Goal: Task Accomplishment & Management: Check status

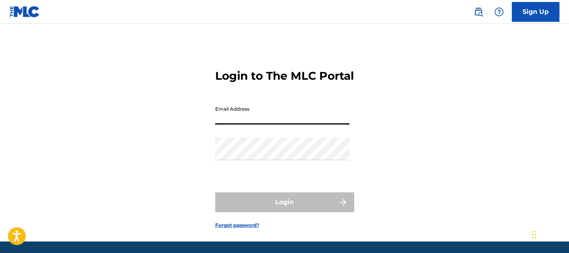
click at [308, 124] on input "Email Address" at bounding box center [282, 113] width 134 height 23
click at [149, 165] on div "Login to The MLC Portal Email Address Password Login Forgot password?" at bounding box center [285, 143] width 556 height 198
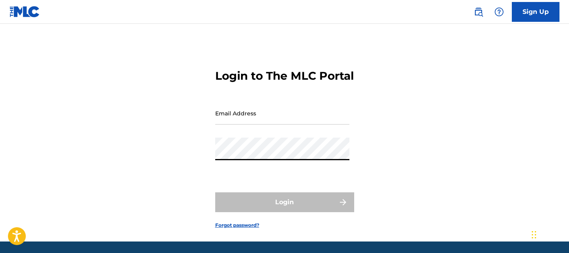
type input "[EMAIL_ADDRESS][DOMAIN_NAME]"
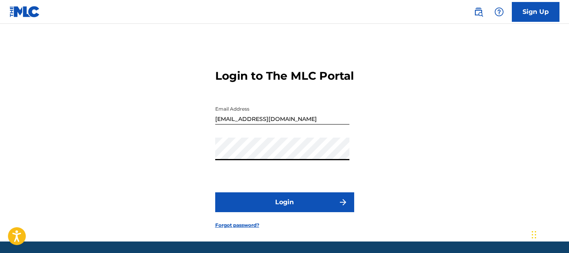
click at [268, 213] on button "Login" at bounding box center [284, 203] width 139 height 20
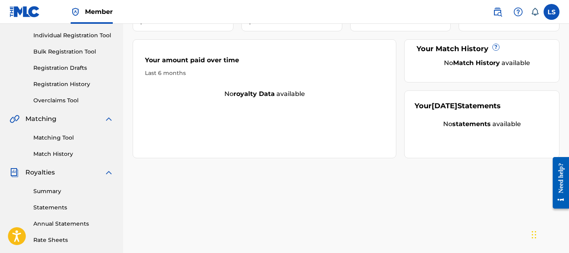
scroll to position [93, 0]
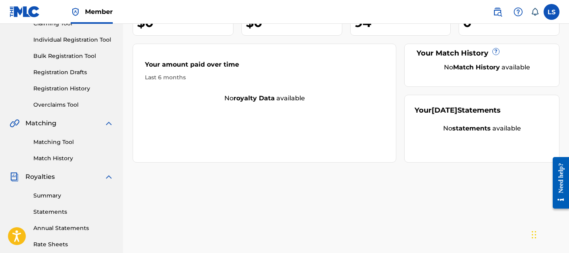
click at [68, 87] on link "Registration History" at bounding box center [73, 89] width 80 height 8
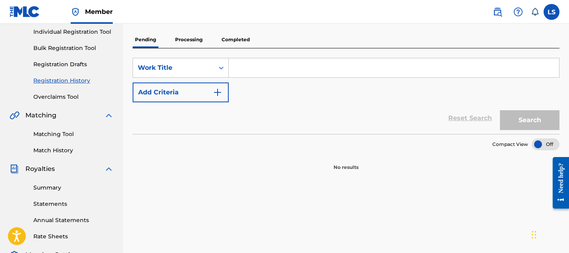
scroll to position [94, 0]
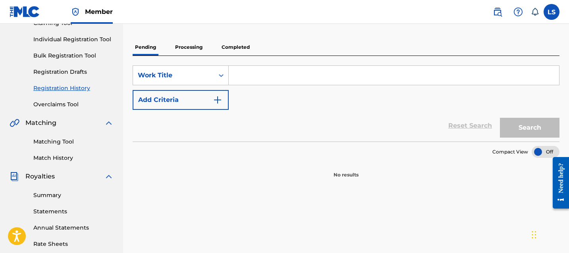
click at [196, 59] on div "SearchWithCriteria336addd2-743e-4d75-999f-88b7311b34ae Work Title Add Criteria …" at bounding box center [346, 99] width 427 height 86
click at [196, 49] on p "Processing" at bounding box center [189, 47] width 32 height 17
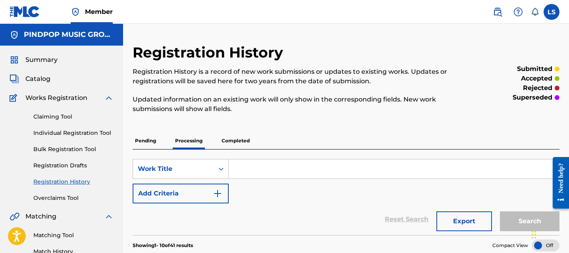
click at [241, 141] on p "Completed" at bounding box center [235, 141] width 33 height 17
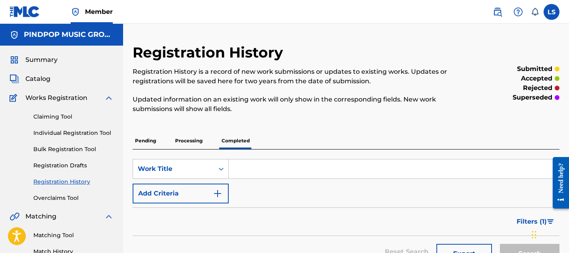
click at [337, 155] on div "SearchWithCriteria336addd2-743e-4d75-999f-88b7311b34ae Work Title Add Criteria …" at bounding box center [346, 209] width 427 height 118
click at [205, 140] on div "Pending Processing Completed" at bounding box center [346, 141] width 427 height 17
click at [181, 135] on p "Processing" at bounding box center [189, 141] width 32 height 17
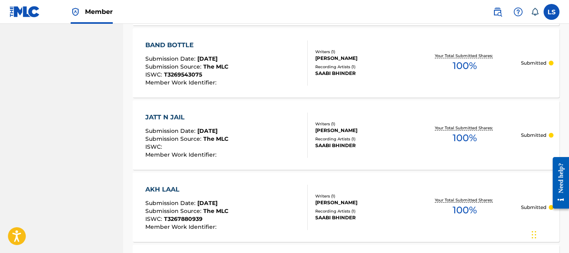
scroll to position [590, 0]
